Goal: Task Accomplishment & Management: Manage account settings

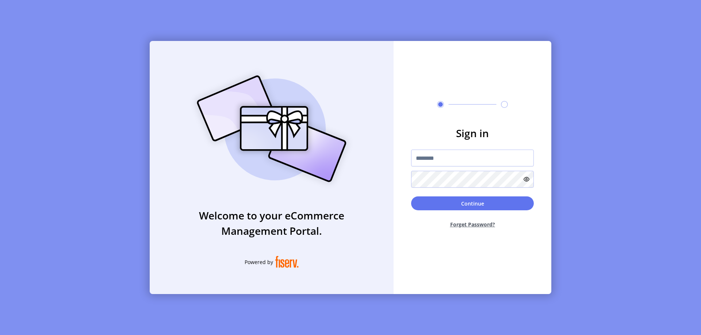
click at [473, 158] on input "text" at bounding box center [472, 157] width 123 height 17
type input "**********"
click at [473, 203] on button "Continue" at bounding box center [472, 203] width 123 height 14
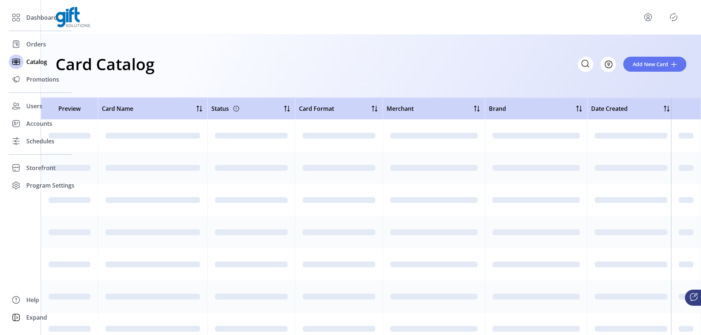
click at [609, 64] on icon "Filter Button" at bounding box center [609, 64] width 2 height 0
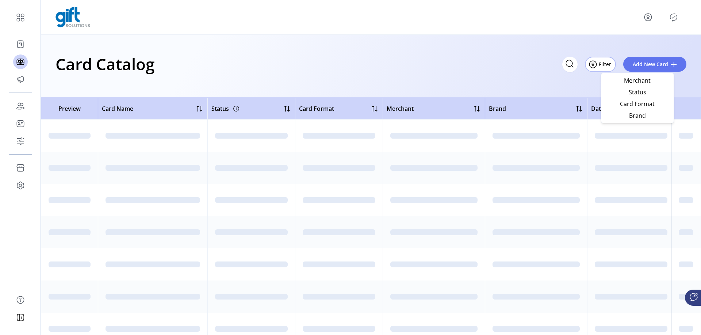
click at [638, 115] on span "Brand" at bounding box center [638, 116] width 61 height 6
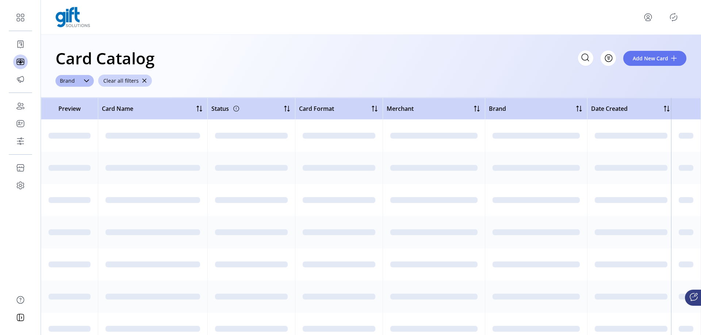
click at [67, 80] on span "Brand" at bounding box center [68, 81] width 24 height 12
